Goal: Complete application form: Complete application form

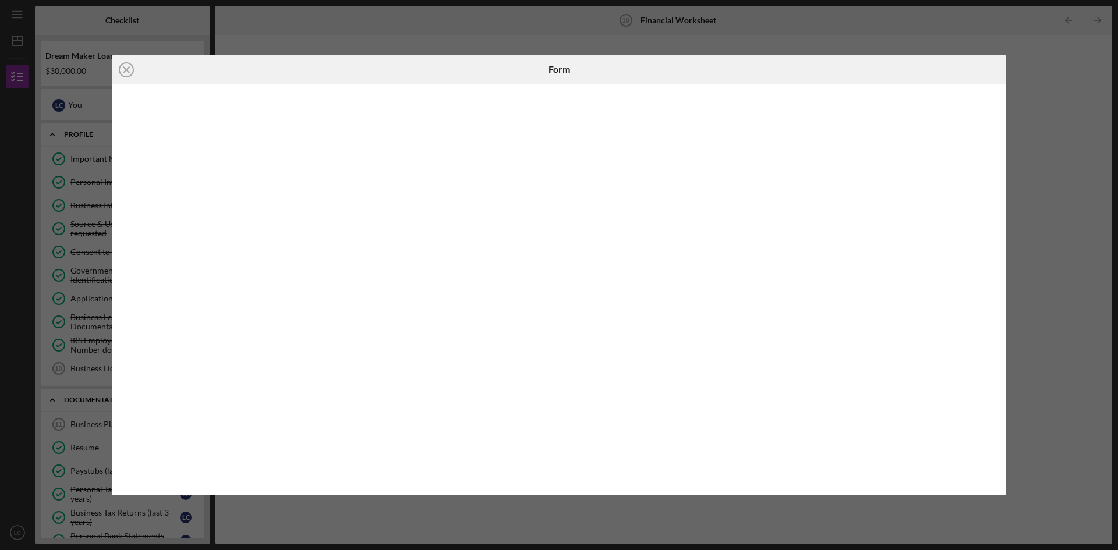
scroll to position [231, 0]
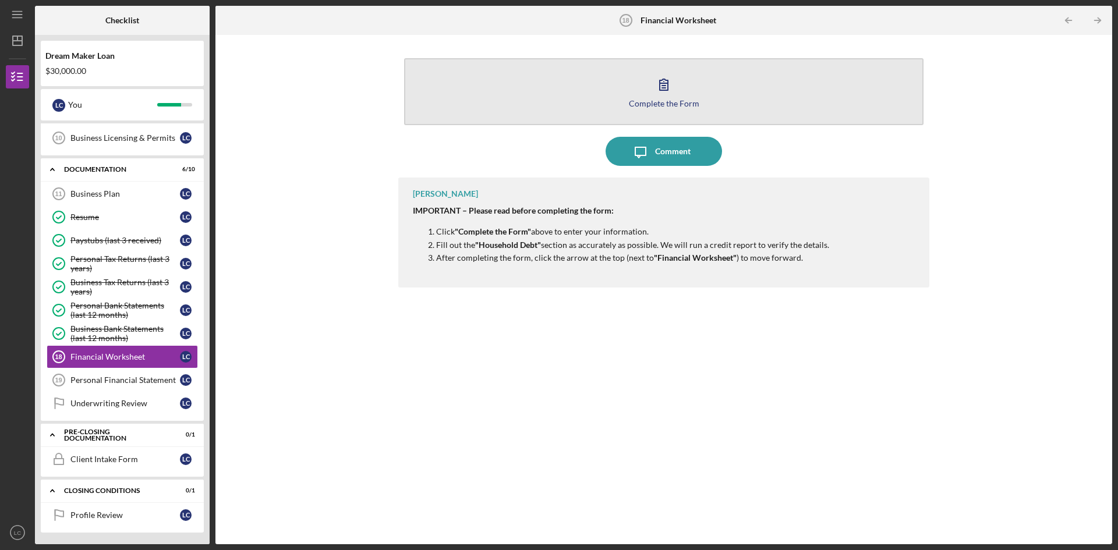
click at [670, 83] on icon "button" at bounding box center [663, 84] width 29 height 29
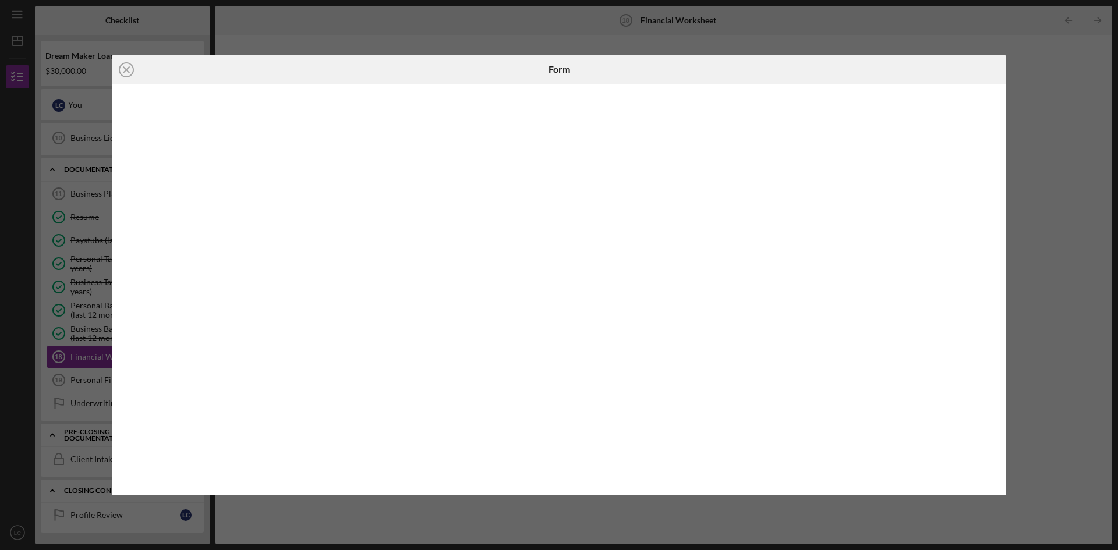
click at [1044, 125] on div "Icon/Close Form" at bounding box center [559, 275] width 1118 height 550
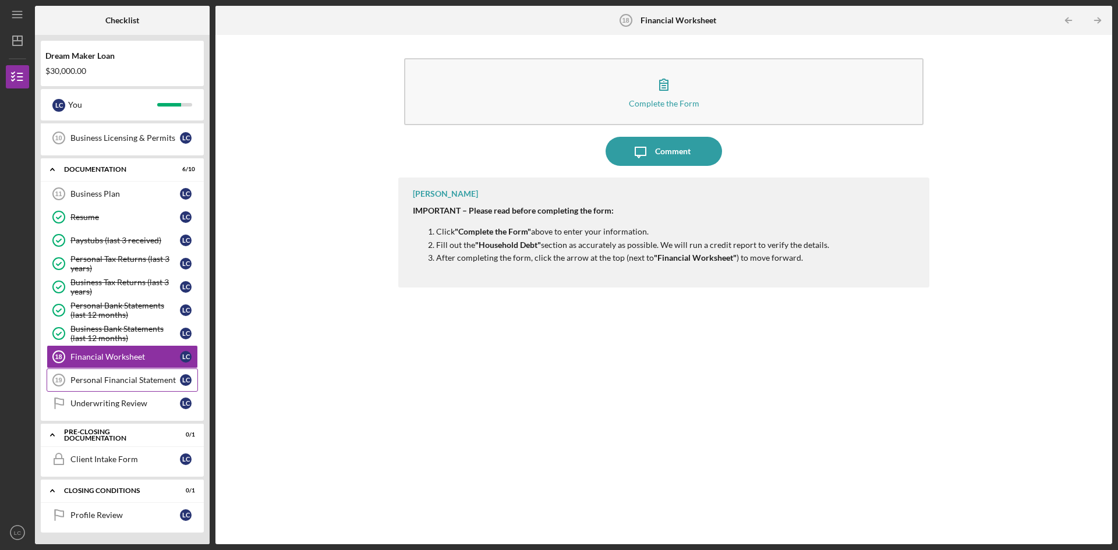
click at [98, 379] on div "Personal Financial Statement" at bounding box center [125, 380] width 110 height 9
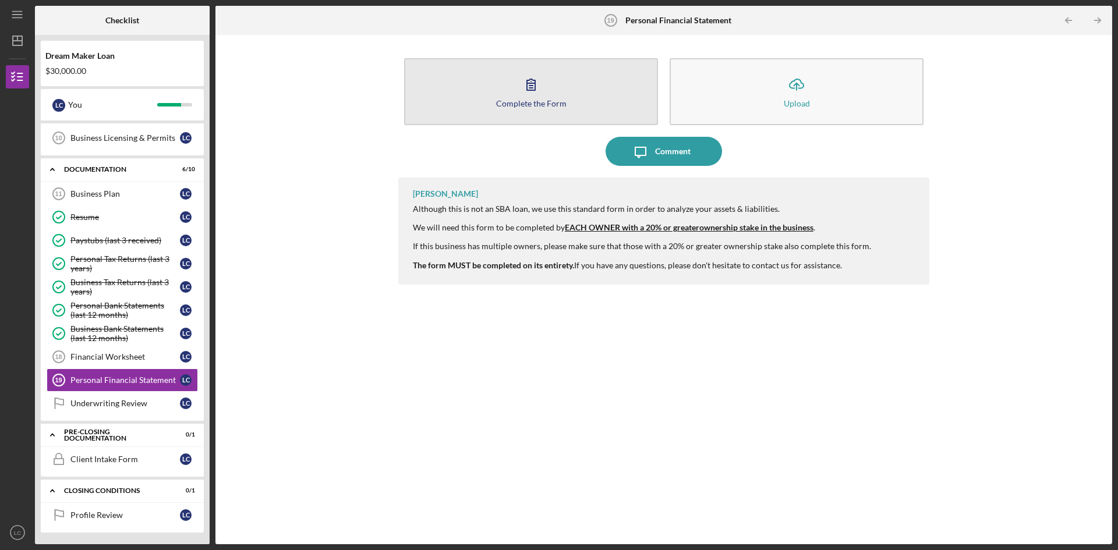
click at [527, 82] on icon "button" at bounding box center [531, 84] width 29 height 29
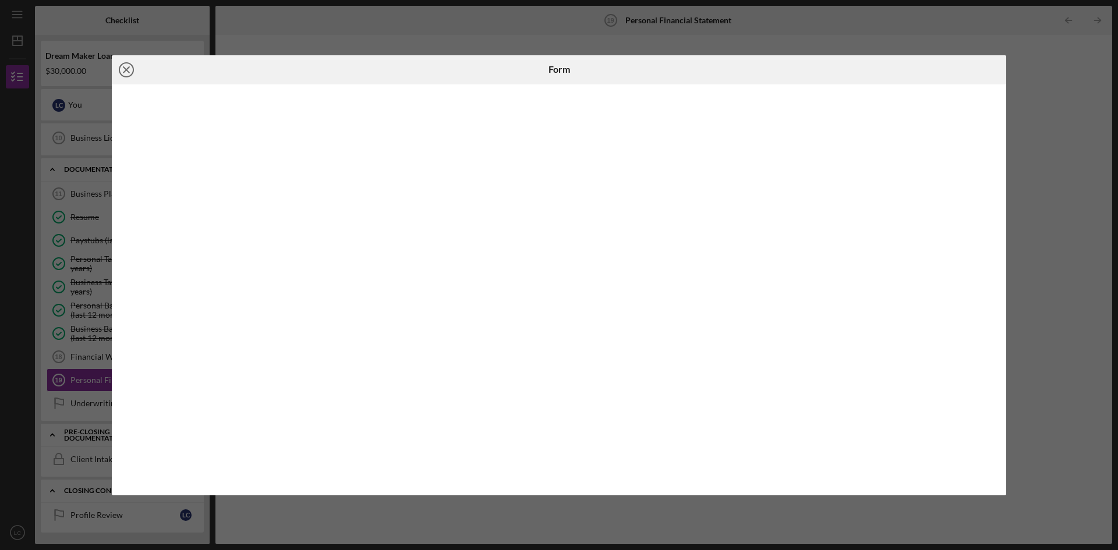
click at [123, 68] on icon "Icon/Close" at bounding box center [126, 69] width 29 height 29
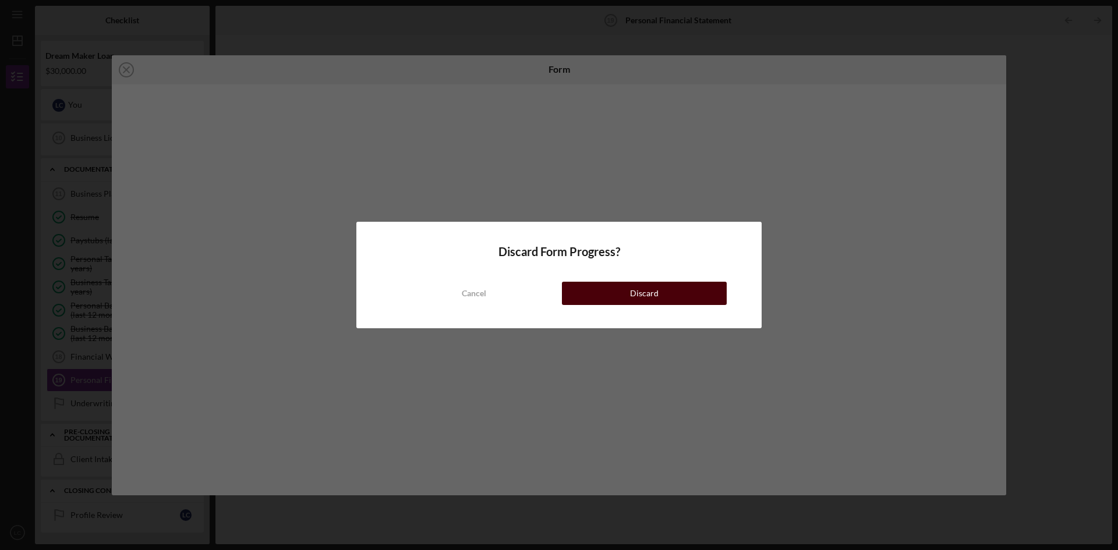
click at [648, 292] on div "Discard" at bounding box center [644, 293] width 29 height 23
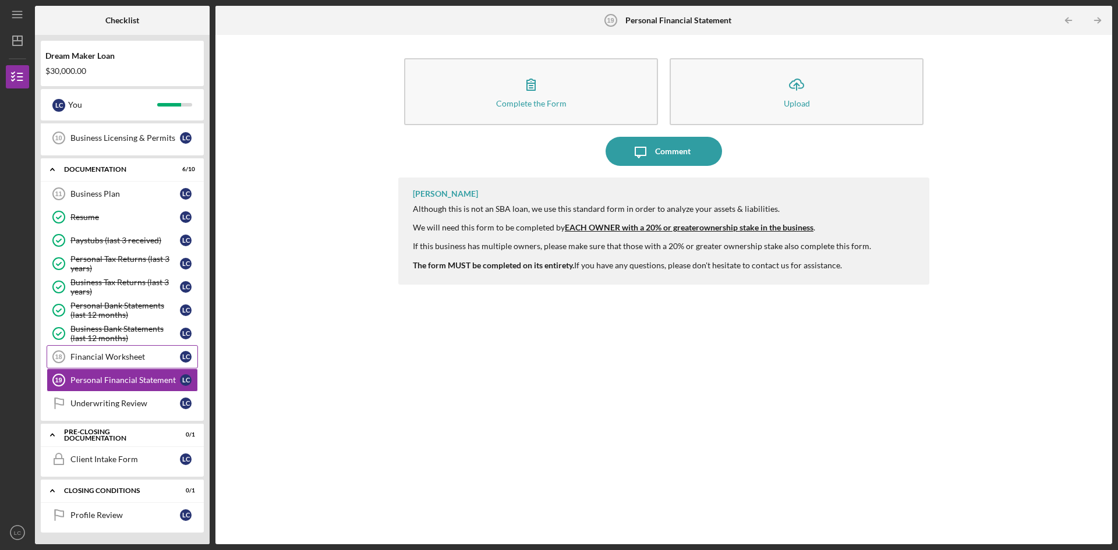
click at [129, 354] on div "Financial Worksheet" at bounding box center [125, 356] width 110 height 9
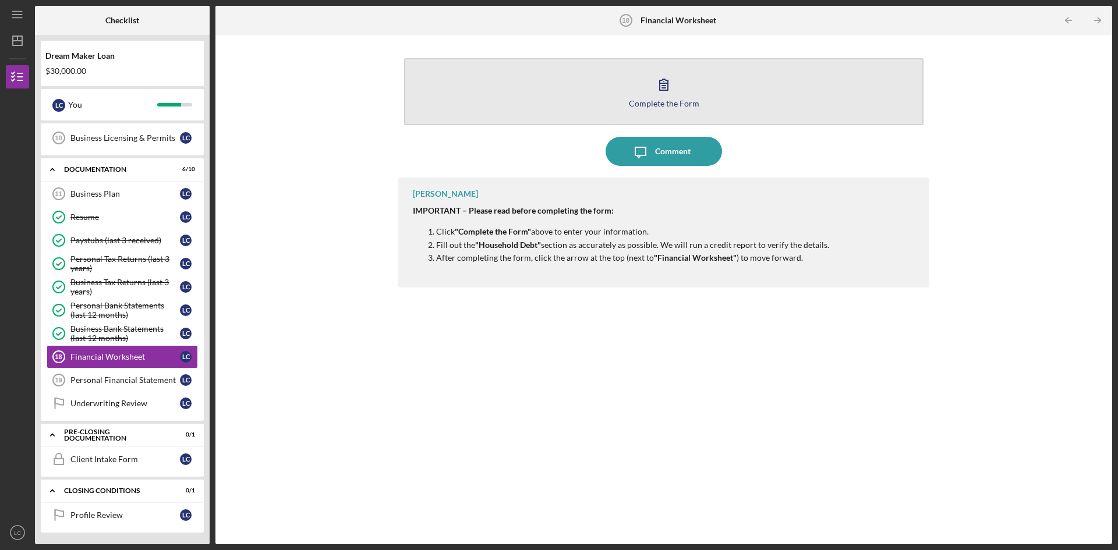
click at [665, 91] on icon "button" at bounding box center [663, 84] width 29 height 29
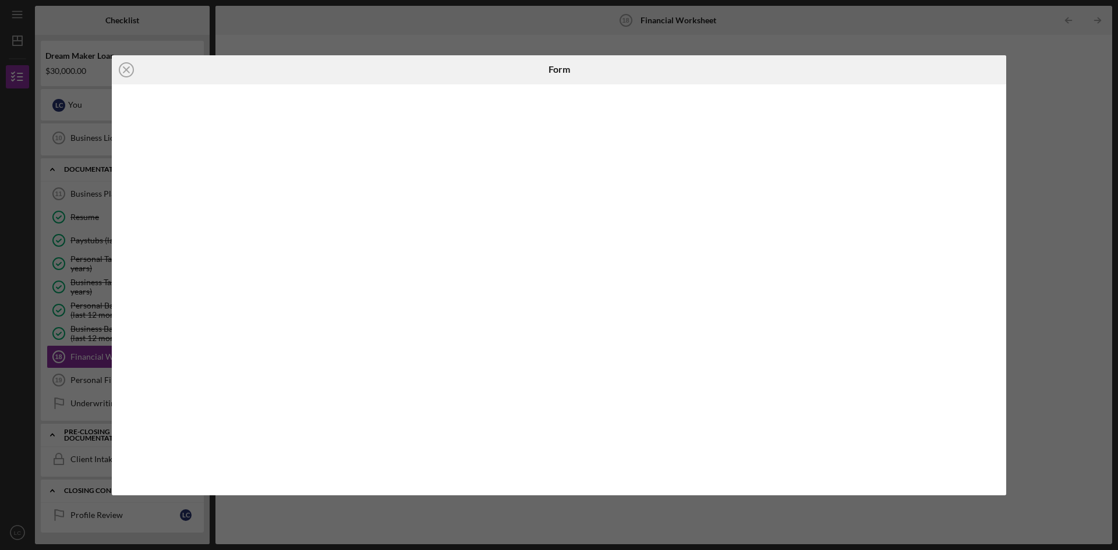
click at [1038, 58] on div "Icon/Close Form" at bounding box center [559, 275] width 1118 height 550
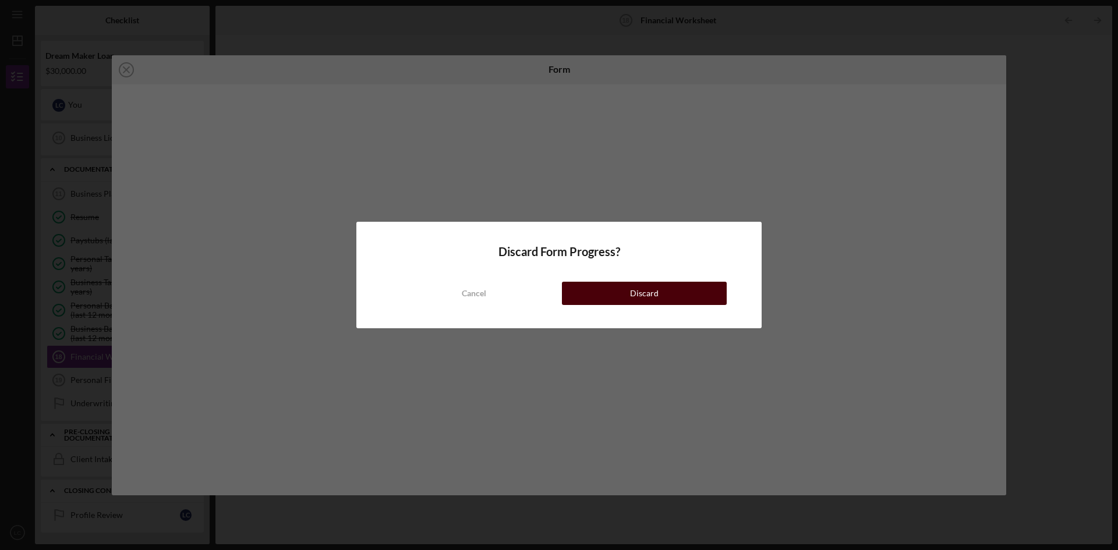
click at [663, 292] on button "Discard" at bounding box center [644, 293] width 165 height 23
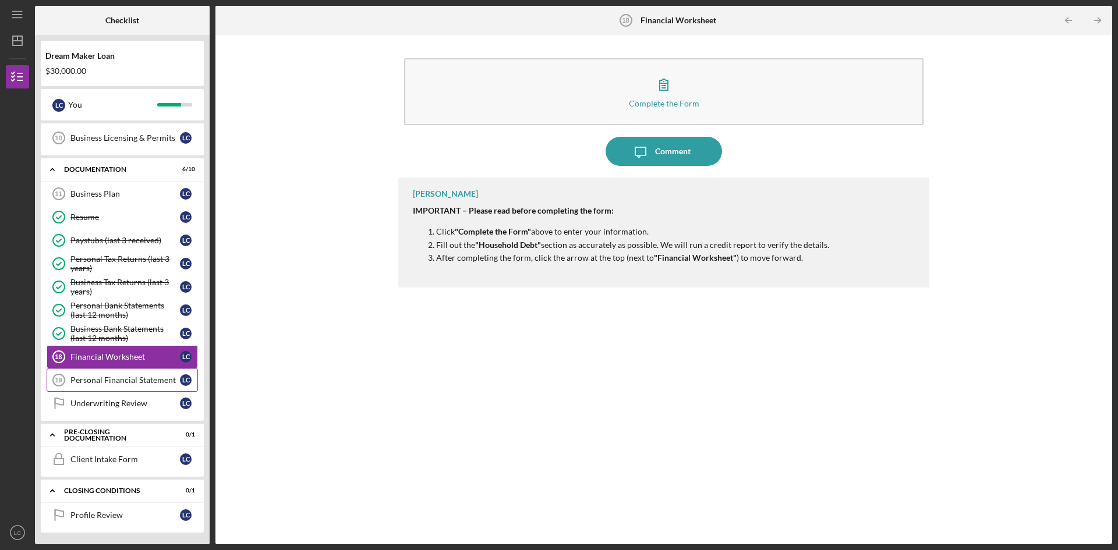
click at [121, 382] on div "Personal Financial Statement" at bounding box center [125, 380] width 110 height 9
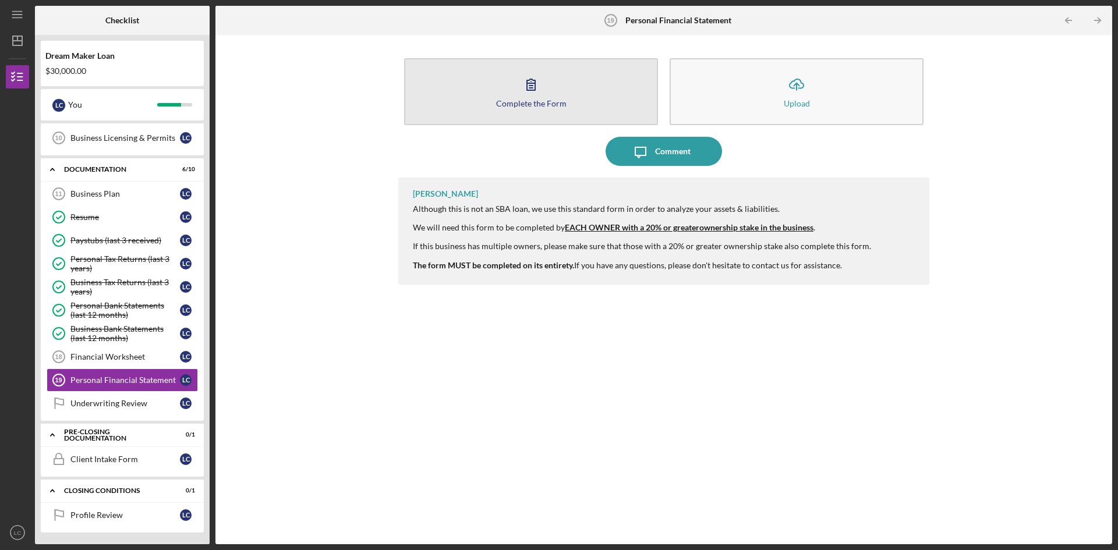
click at [517, 99] on div "Complete the Form" at bounding box center [531, 103] width 70 height 9
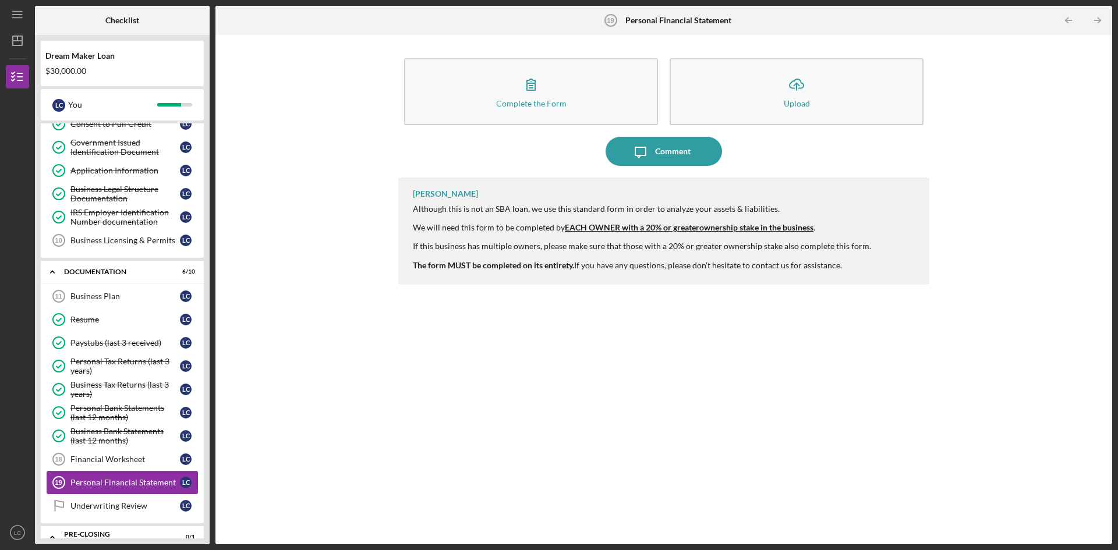
scroll to position [175, 0]
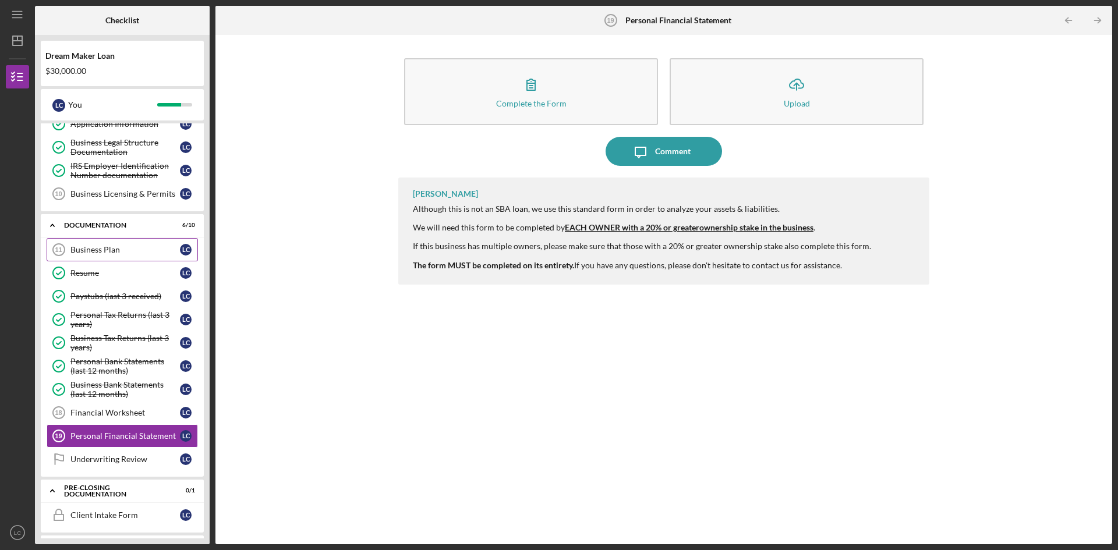
click at [130, 242] on link "Business Plan 11 Business Plan L C" at bounding box center [122, 249] width 151 height 23
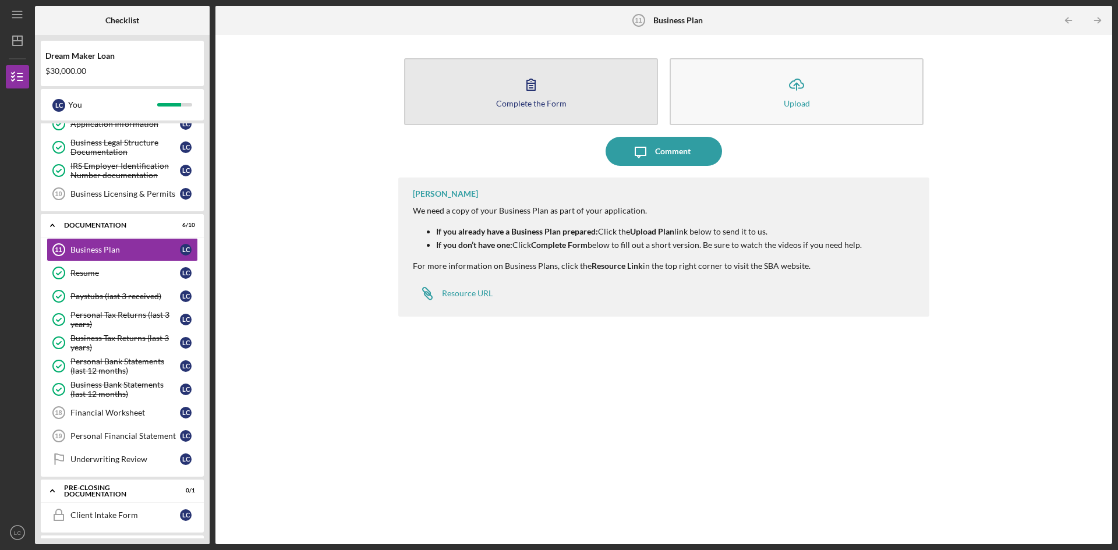
click at [522, 94] on icon "button" at bounding box center [531, 84] width 29 height 29
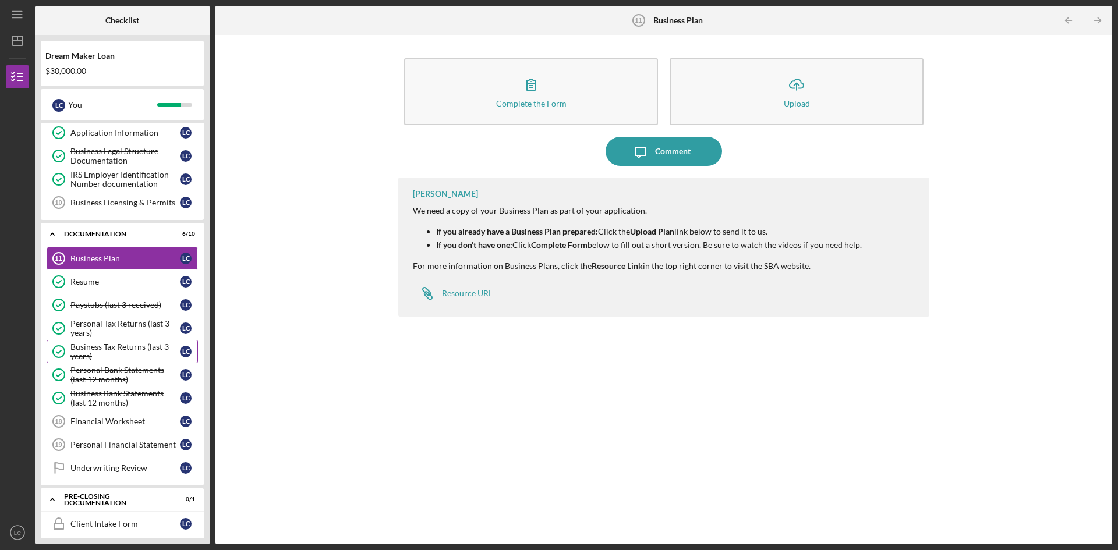
scroll to position [231, 0]
